Goal: Task Accomplishment & Management: Use online tool/utility

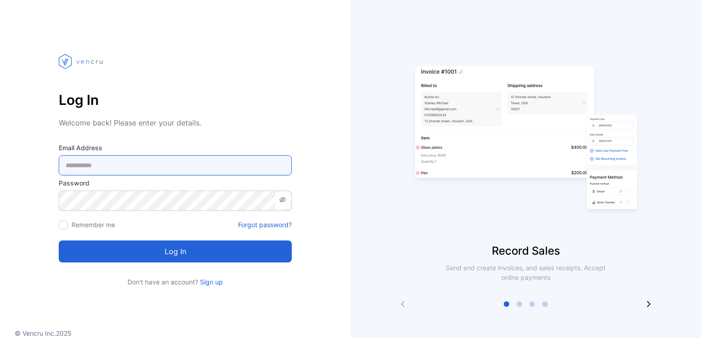
type Address-inputemail "**********"
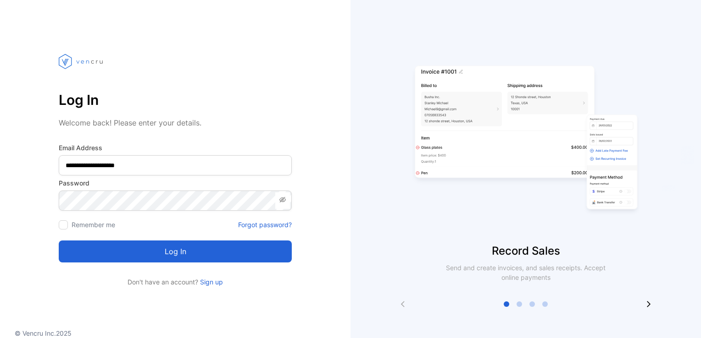
click at [168, 257] on button "Log in" at bounding box center [175, 252] width 233 height 22
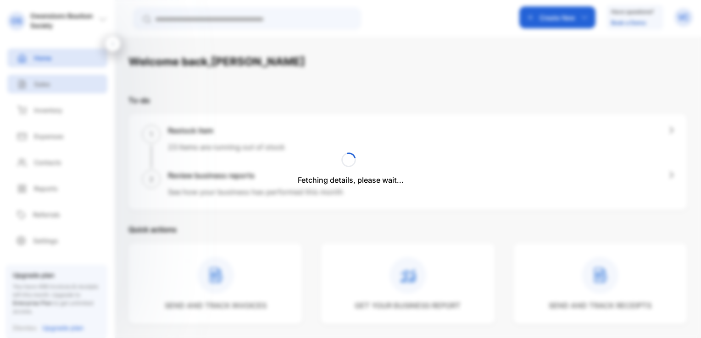
click at [50, 87] on div "Fetching details, please wait..." at bounding box center [350, 169] width 701 height 338
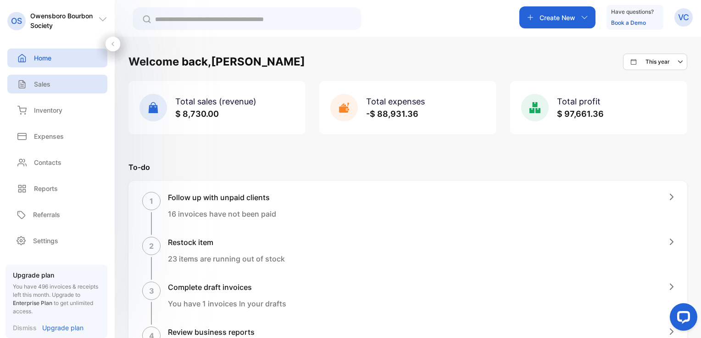
click at [43, 82] on p "Sales" at bounding box center [42, 84] width 17 height 10
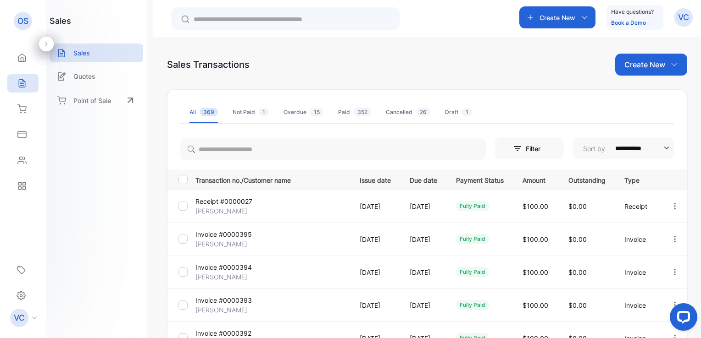
click at [653, 61] on p "Create New" at bounding box center [644, 64] width 41 height 11
click at [651, 93] on span "Invoice" at bounding box center [652, 95] width 22 height 10
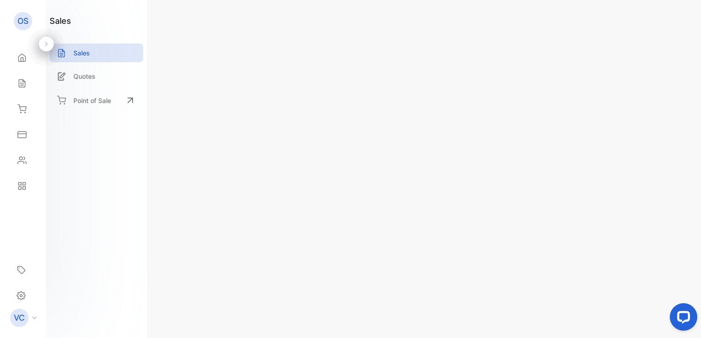
click at [205, 125] on span "Add client" at bounding box center [215, 125] width 40 height 12
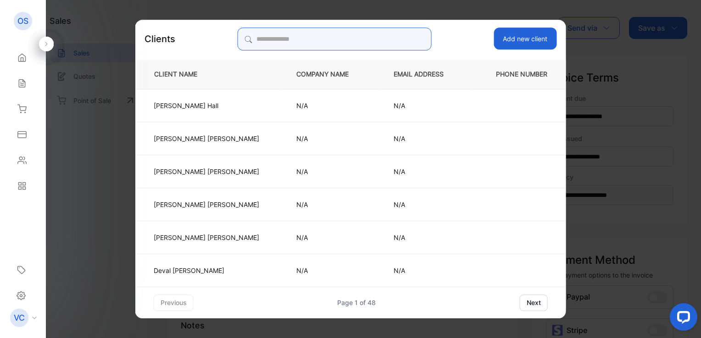
click at [275, 44] on input "search" at bounding box center [334, 39] width 193 height 23
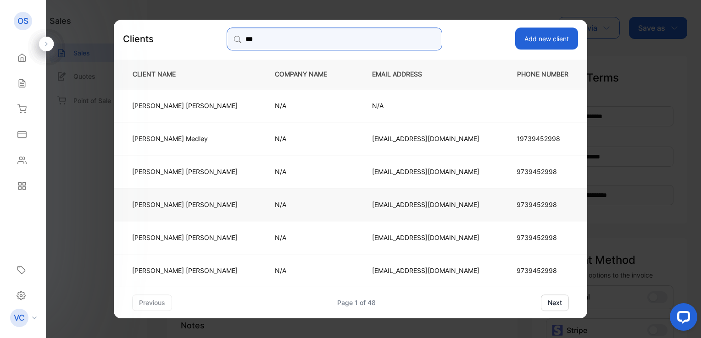
type input "***"
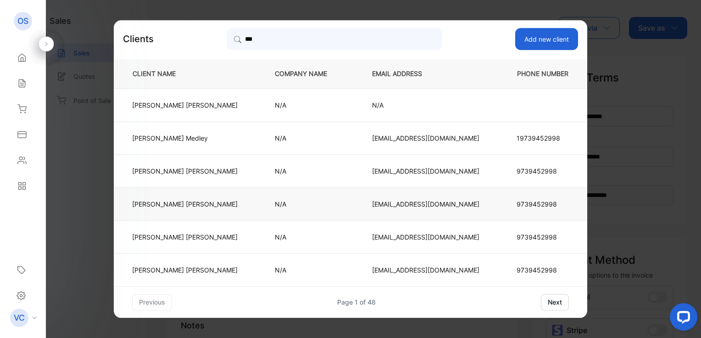
click at [217, 203] on p "Daniel Riney" at bounding box center [184, 204] width 105 height 10
click at [217, 164] on p "Item" at bounding box center [342, 158] width 323 height 12
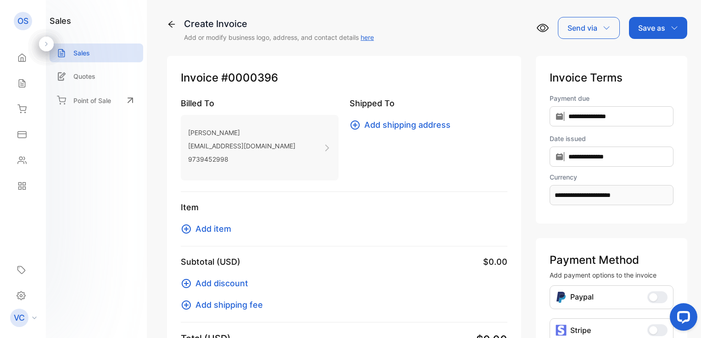
drag, startPoint x: 217, startPoint y: 203, endPoint x: 216, endPoint y: 229, distance: 26.6
click at [216, 229] on span "Add item" at bounding box center [213, 229] width 36 height 12
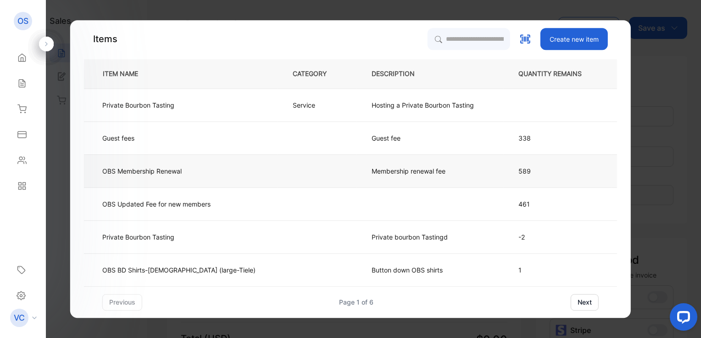
click at [212, 176] on td "OBS Membership Renewal" at bounding box center [180, 171] width 193 height 33
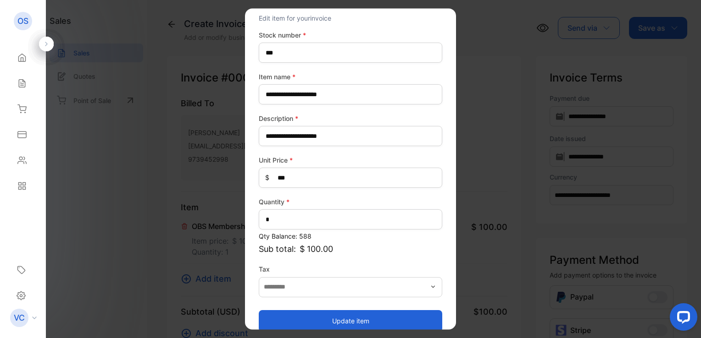
scroll to position [40, 0]
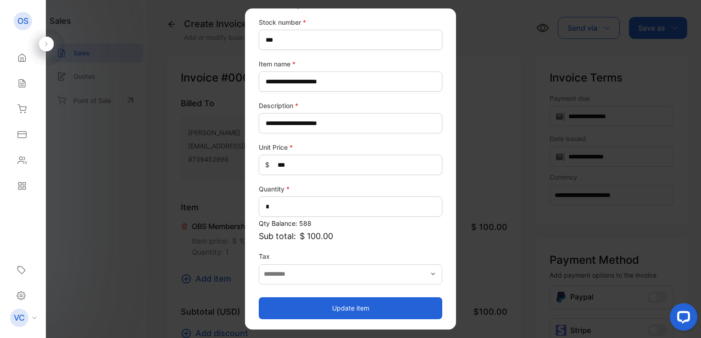
click at [324, 305] on button "Update item" at bounding box center [350, 309] width 183 height 22
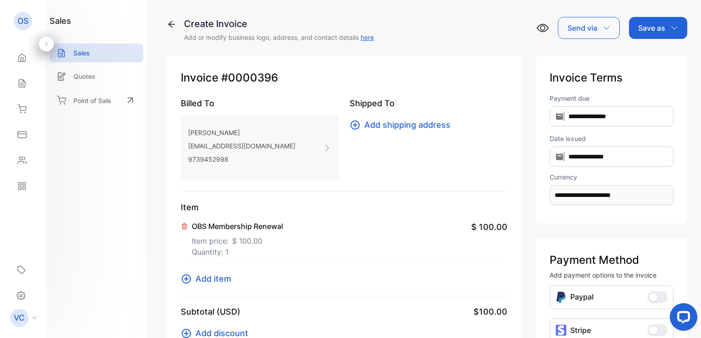
click at [652, 32] on p "Save as" at bounding box center [651, 27] width 27 height 11
click at [648, 59] on div "Invoice" at bounding box center [655, 58] width 53 height 18
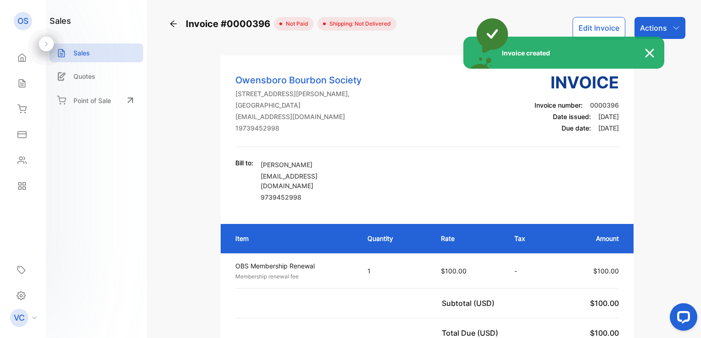
click at [674, 28] on div "Invoice created" at bounding box center [350, 169] width 701 height 338
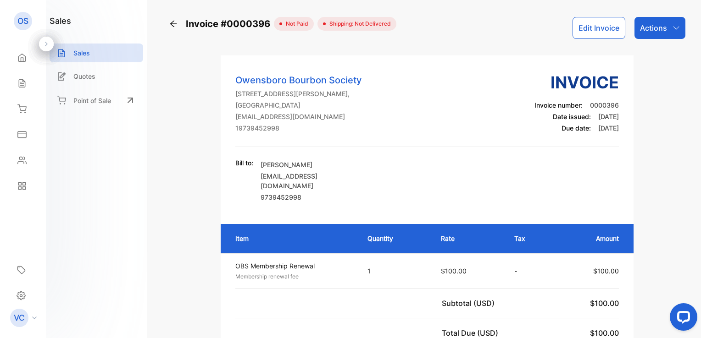
click at [659, 32] on p "Actions" at bounding box center [653, 27] width 27 height 11
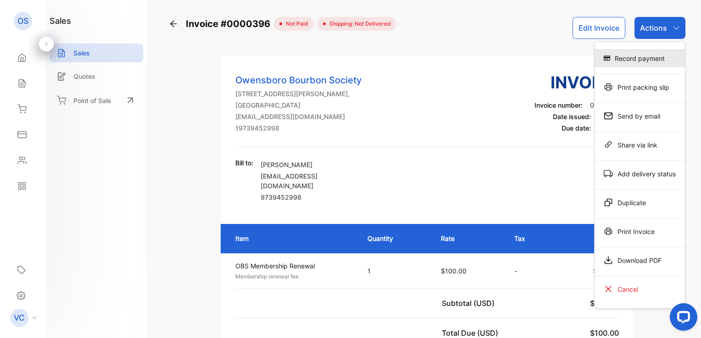
click at [652, 55] on div "Record payment" at bounding box center [639, 58] width 90 height 18
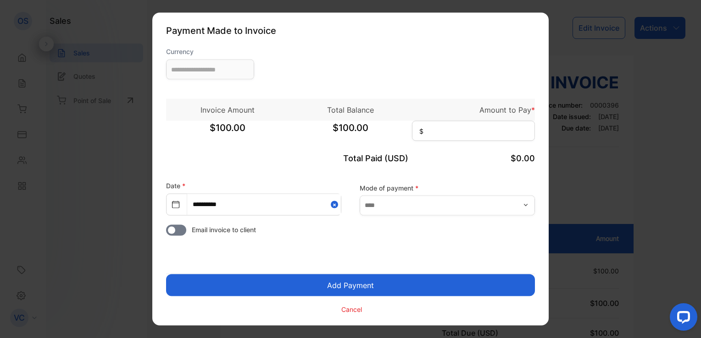
type input "**********"
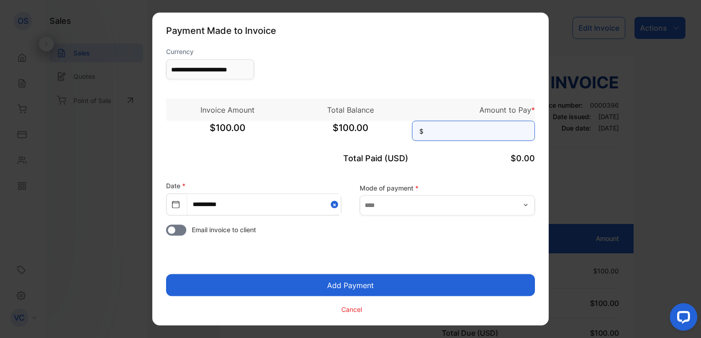
drag, startPoint x: 510, startPoint y: 130, endPoint x: 503, endPoint y: 132, distance: 6.6
click at [509, 130] on input at bounding box center [473, 131] width 123 height 20
type input "***"
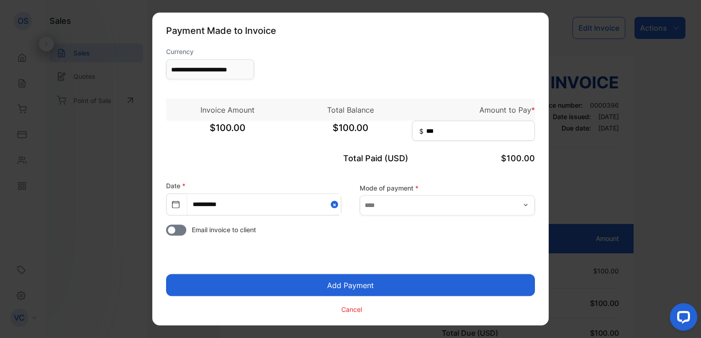
click at [396, 283] on button "Add Payment" at bounding box center [350, 286] width 369 height 22
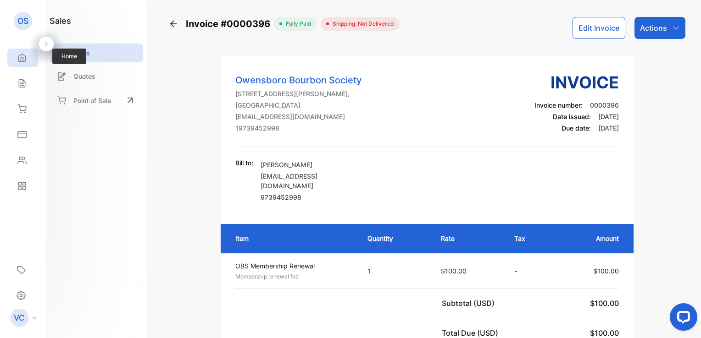
click at [16, 61] on div "Home" at bounding box center [21, 57] width 12 height 9
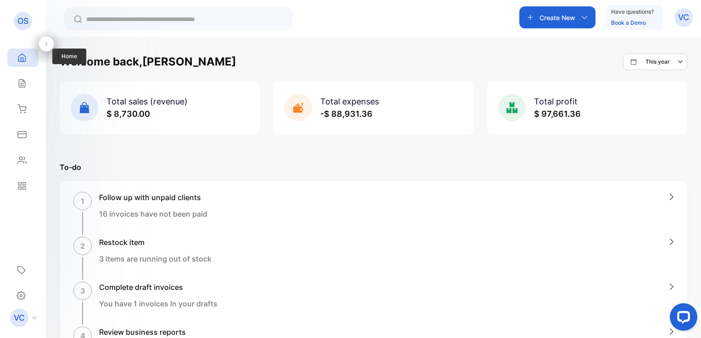
click at [26, 58] on icon at bounding box center [21, 57] width 9 height 9
click at [18, 83] on icon at bounding box center [21, 83] width 9 height 9
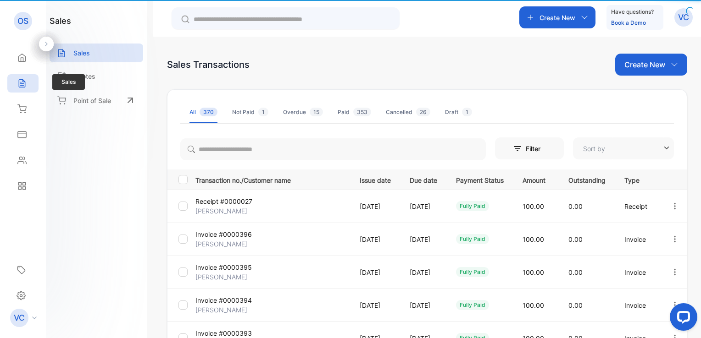
type input "**********"
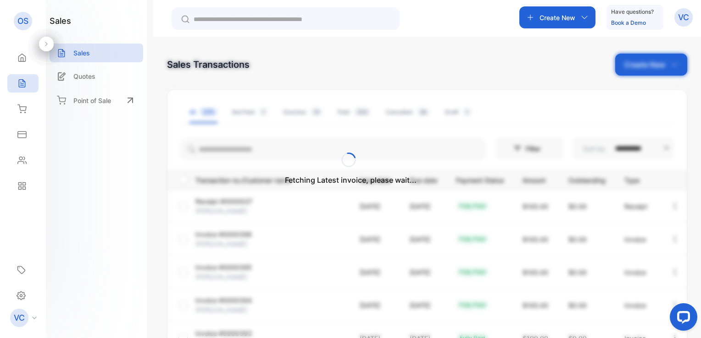
click at [641, 72] on div "Fetching Latest invoice, please wait..." at bounding box center [350, 169] width 701 height 338
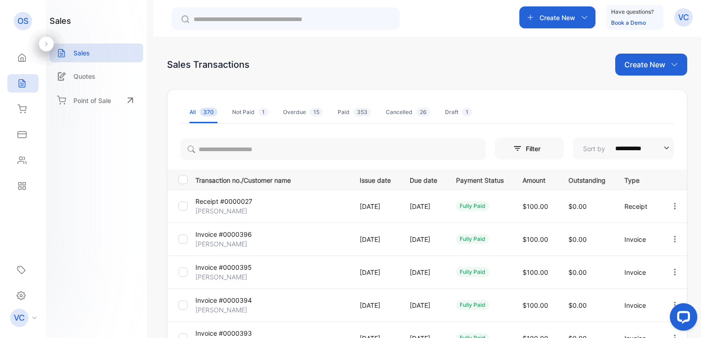
click at [648, 67] on p "Create New" at bounding box center [644, 64] width 41 height 11
click at [646, 95] on span "Invoice" at bounding box center [652, 95] width 22 height 10
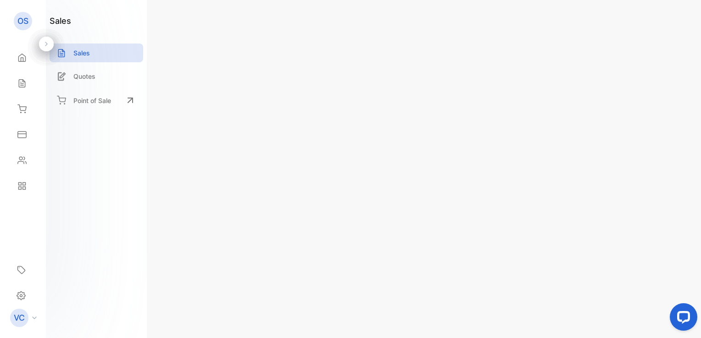
type input "**********"
click at [220, 126] on span "Add client" at bounding box center [215, 125] width 40 height 12
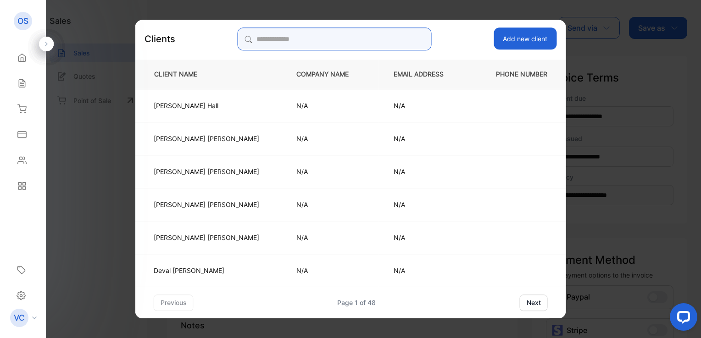
click at [295, 38] on input "search" at bounding box center [334, 39] width 193 height 23
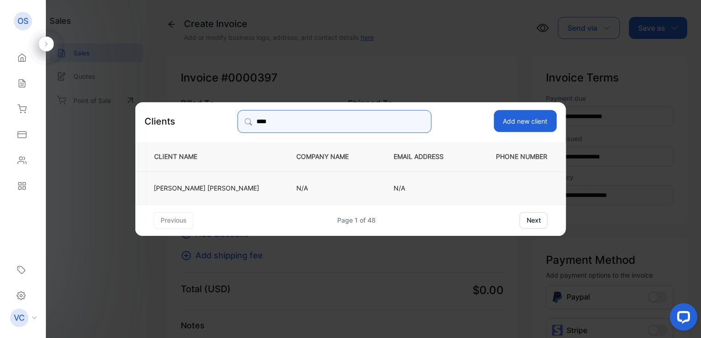
type input "****"
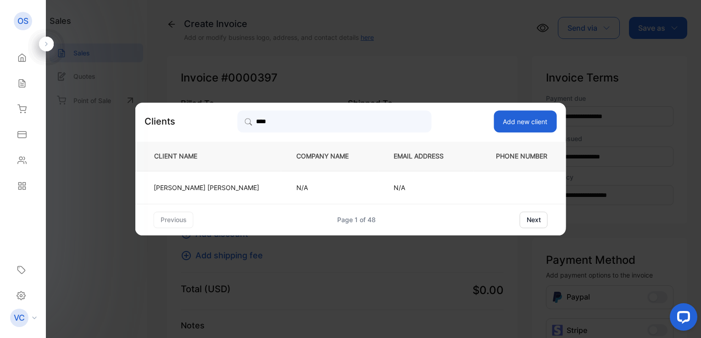
click at [281, 186] on td "N/A" at bounding box center [329, 187] width 97 height 33
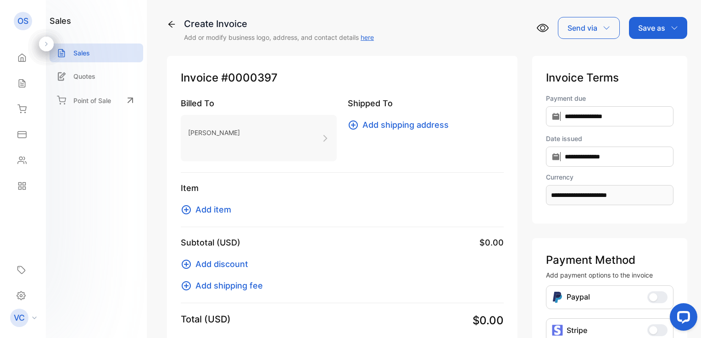
click at [220, 212] on span "Add item" at bounding box center [213, 210] width 36 height 12
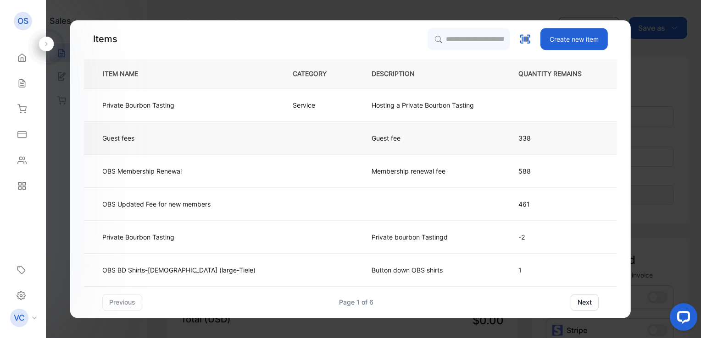
click at [356, 127] on td "Guest fee" at bounding box center [429, 138] width 147 height 33
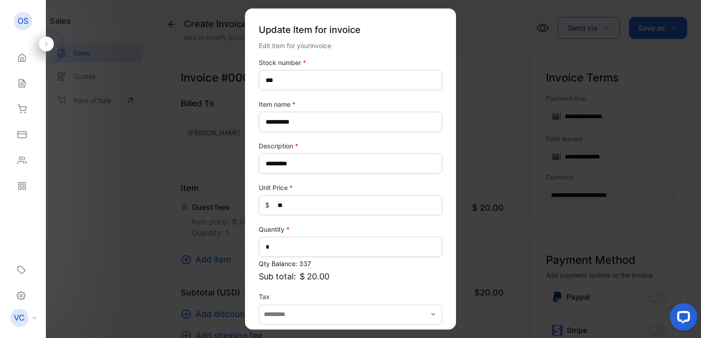
scroll to position [40, 0]
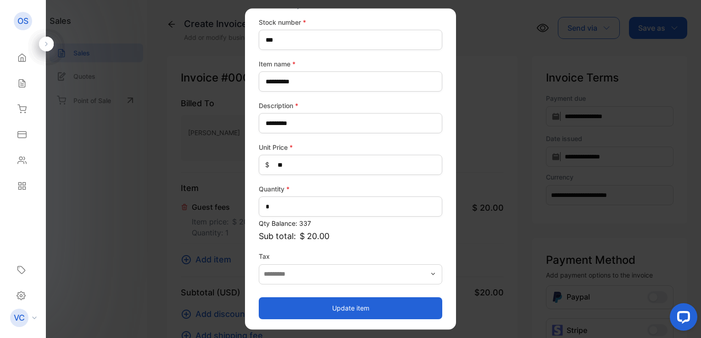
click at [347, 305] on button "Update item" at bounding box center [350, 309] width 183 height 22
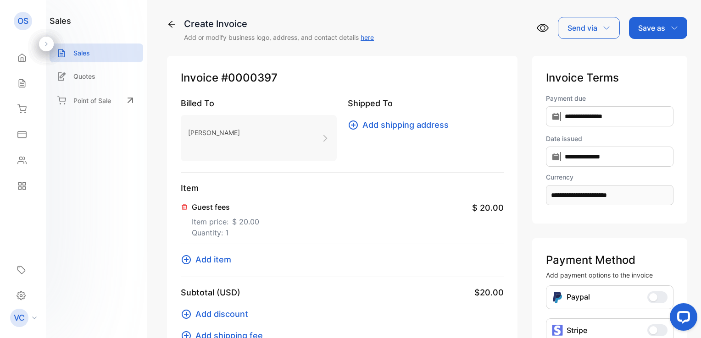
click at [653, 31] on p "Save as" at bounding box center [651, 27] width 27 height 11
click at [648, 59] on div "Invoice" at bounding box center [655, 58] width 53 height 18
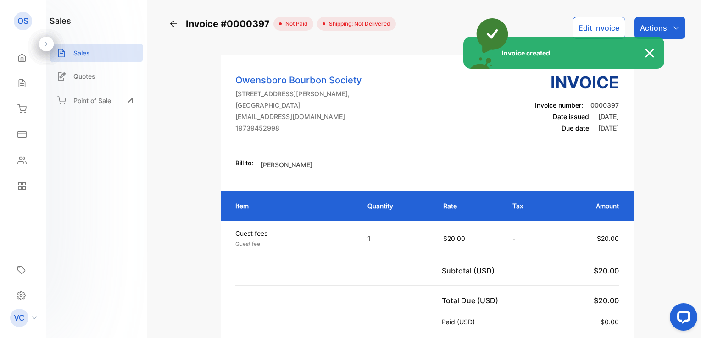
click at [664, 32] on div "Invoice created" at bounding box center [350, 169] width 701 height 338
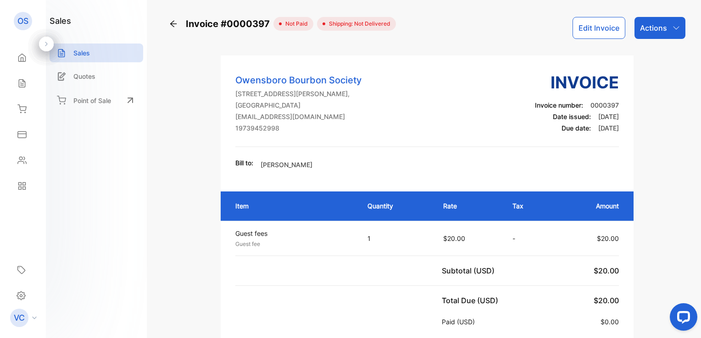
click at [664, 32] on div "Actions" at bounding box center [659, 28] width 51 height 22
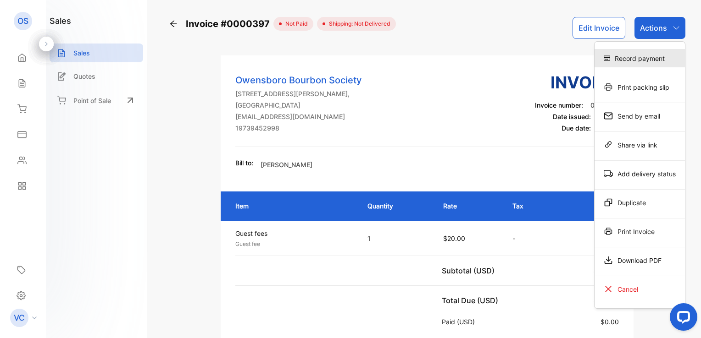
click at [652, 56] on div "Record payment" at bounding box center [639, 58] width 90 height 18
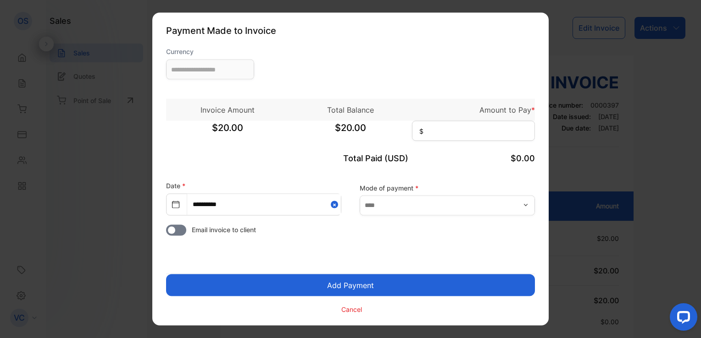
type input "**********"
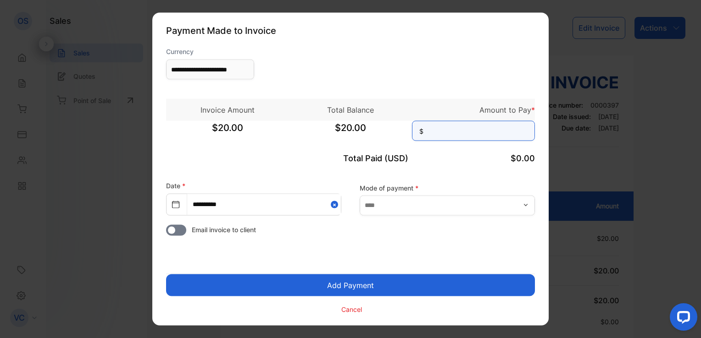
click at [445, 131] on input at bounding box center [473, 131] width 123 height 20
type input "**"
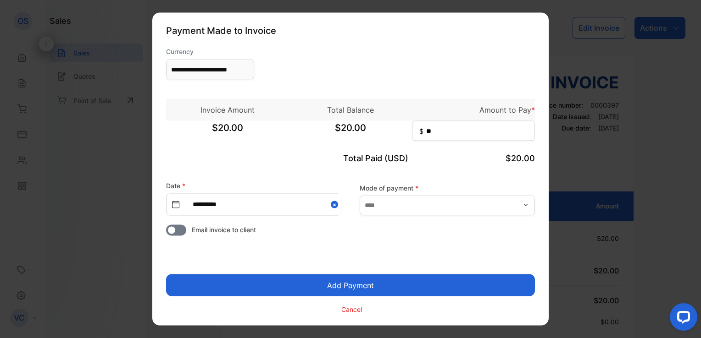
click at [392, 285] on button "Add Payment" at bounding box center [350, 286] width 369 height 22
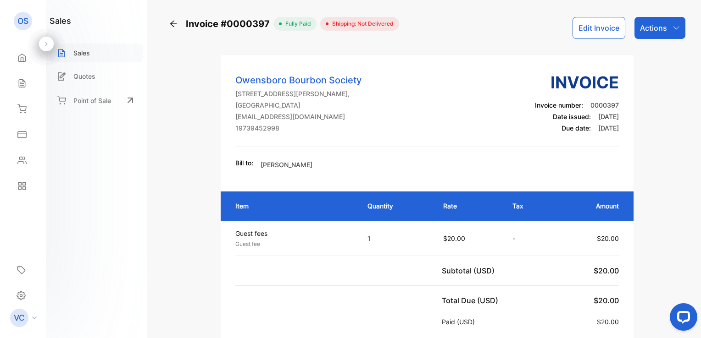
click at [80, 52] on p "Sales" at bounding box center [81, 53] width 17 height 10
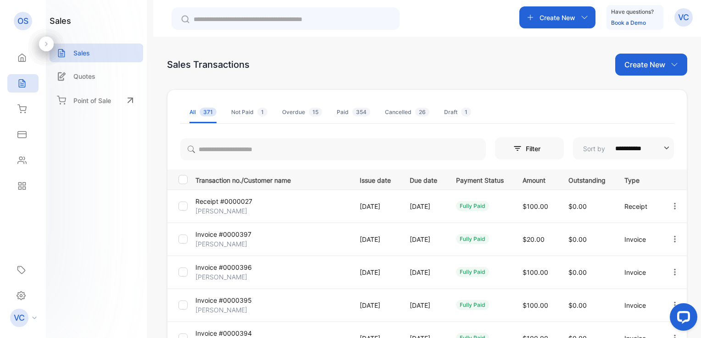
click at [637, 67] on p "Create New" at bounding box center [644, 64] width 41 height 11
click at [641, 92] on span "Invoice" at bounding box center [652, 95] width 22 height 10
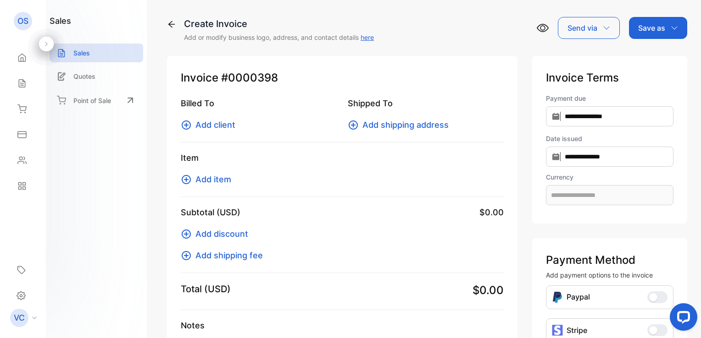
type input "**********"
click at [224, 129] on span "Add client" at bounding box center [215, 125] width 40 height 12
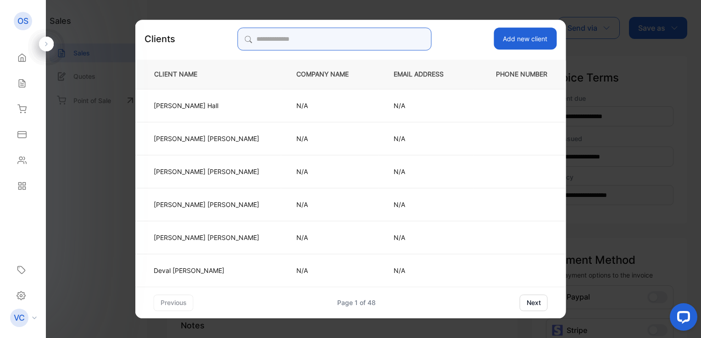
click at [290, 43] on input "search" at bounding box center [334, 39] width 193 height 23
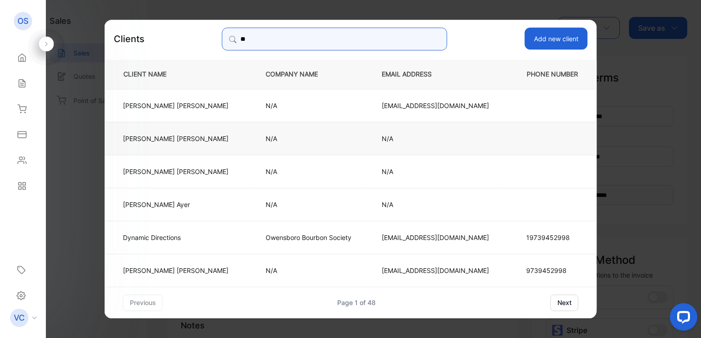
type input "**"
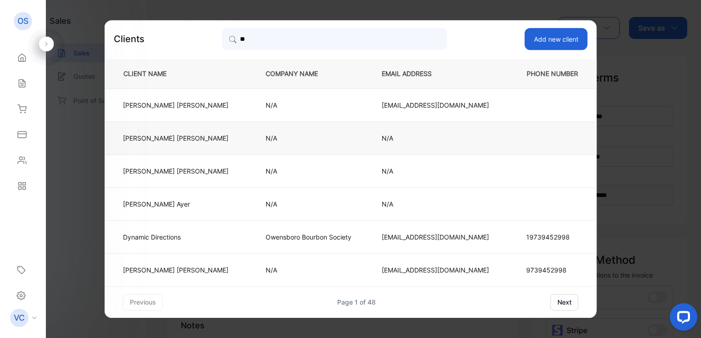
click at [250, 145] on td "N/A" at bounding box center [308, 138] width 116 height 33
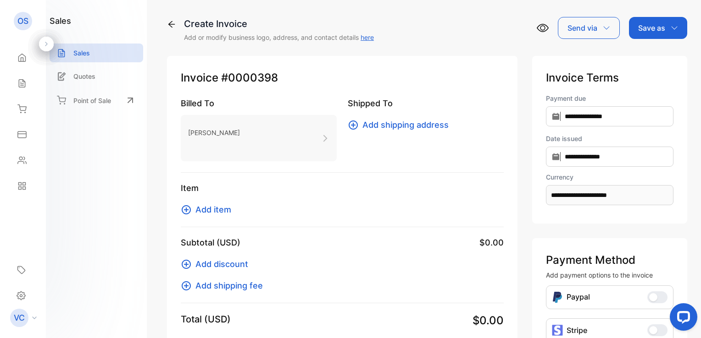
click at [219, 212] on span "Add item" at bounding box center [213, 210] width 36 height 12
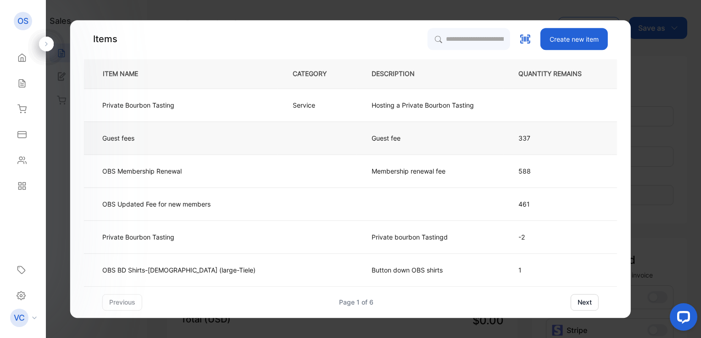
click at [371, 137] on p "Guest fee" at bounding box center [393, 138] width 44 height 10
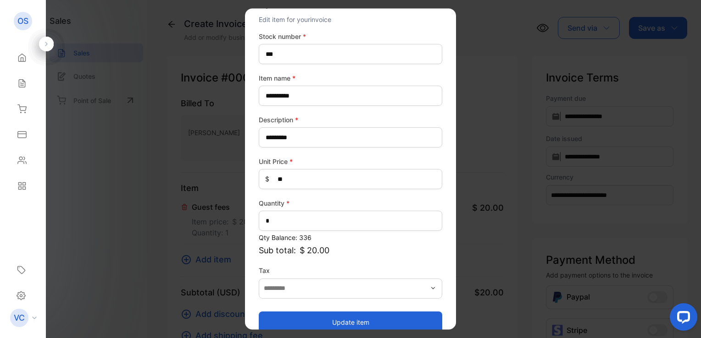
scroll to position [40, 0]
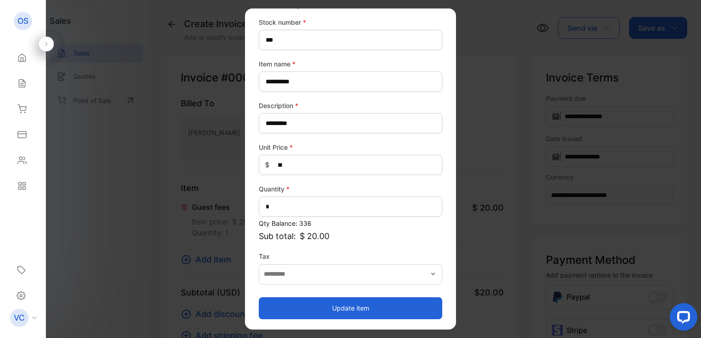
click at [336, 309] on button "Update item" at bounding box center [350, 309] width 183 height 22
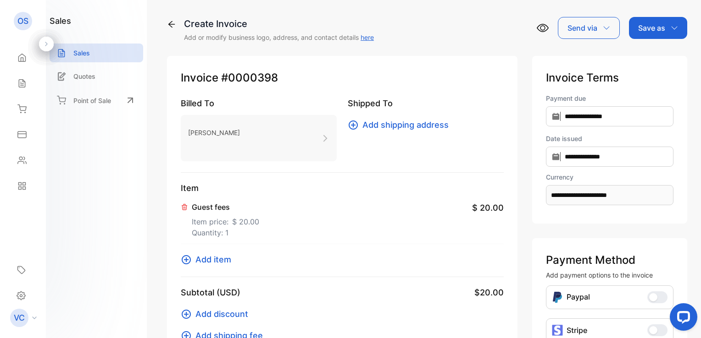
click at [663, 33] on div "Save as" at bounding box center [658, 28] width 58 height 22
click at [654, 56] on div "Invoice" at bounding box center [655, 58] width 53 height 18
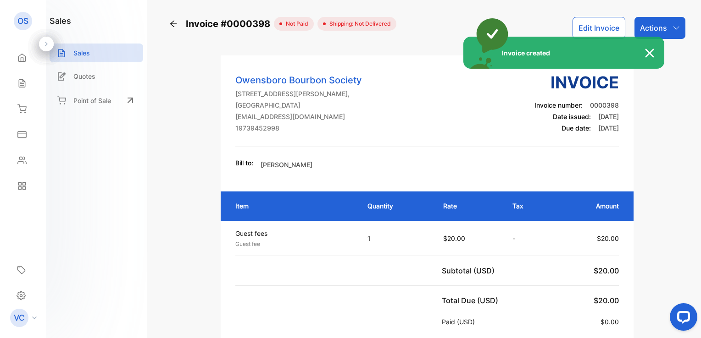
click at [662, 29] on div "Invoice created" at bounding box center [350, 169] width 701 height 338
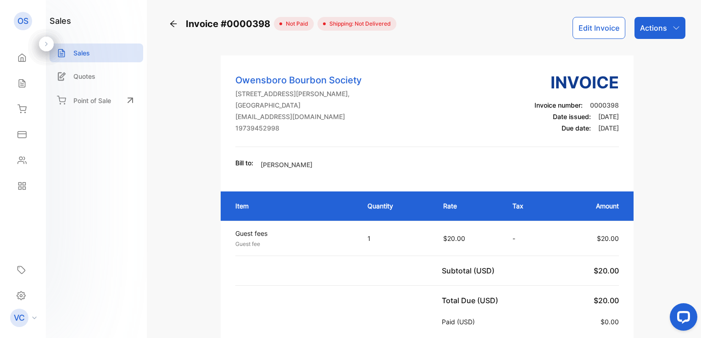
click at [662, 29] on p "Actions" at bounding box center [653, 27] width 27 height 11
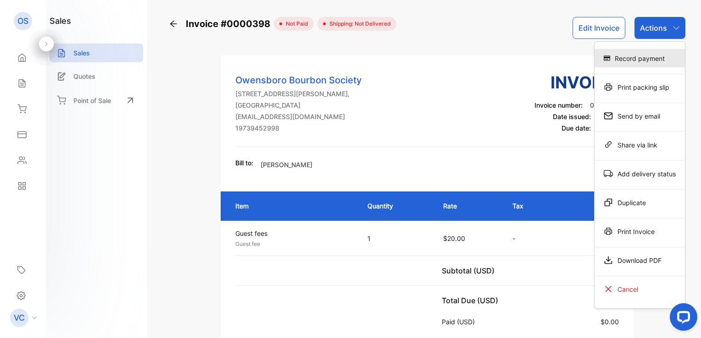
click at [642, 58] on div "Record payment" at bounding box center [639, 58] width 90 height 18
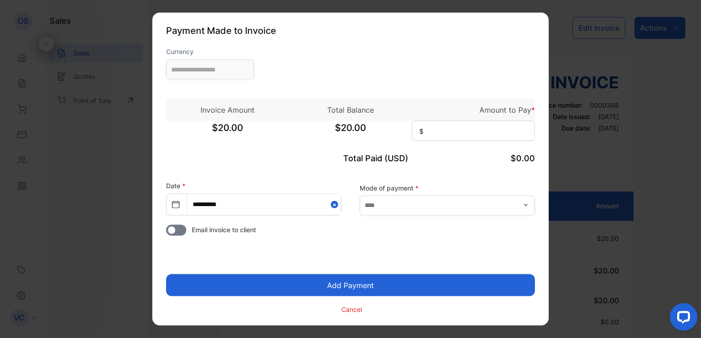
type input "**********"
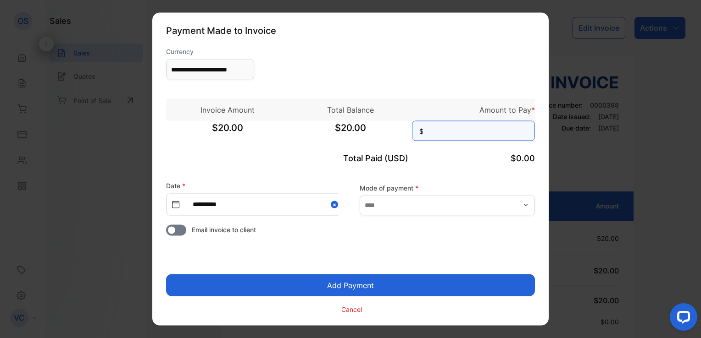
click at [454, 127] on input at bounding box center [473, 131] width 123 height 20
type input "**"
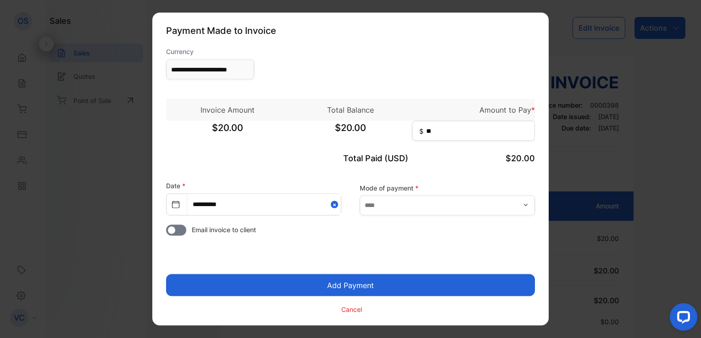
click at [382, 286] on button "Add Payment" at bounding box center [350, 286] width 369 height 22
